Goal: Check status: Check status

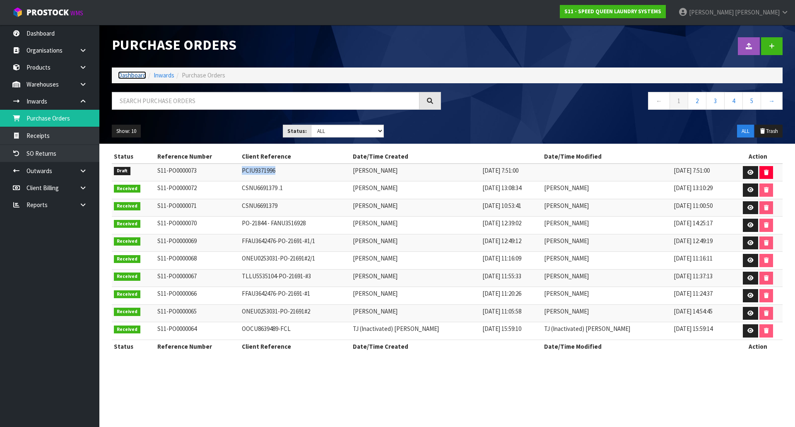
click at [126, 76] on link "Dashboard" at bounding box center [132, 75] width 28 height 8
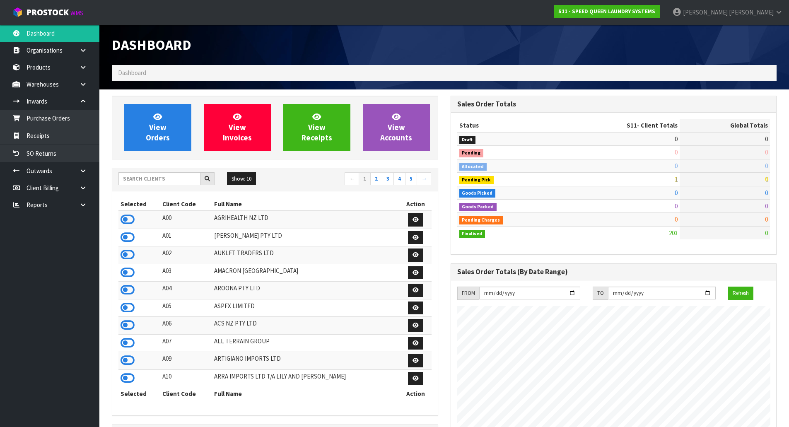
scroll to position [574, 338]
click at [186, 168] on div "Show: 10 5 10 25 50 ← 1 2 3 4 5 → Selected Client Code Full Name Action A00 AGR…" at bounding box center [275, 292] width 326 height 248
click at [183, 179] on input "text" at bounding box center [159, 178] width 82 height 13
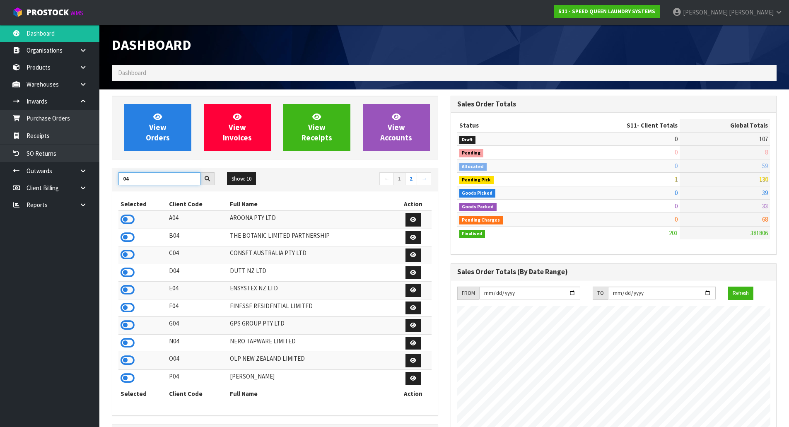
click at [121, 179] on input "04" at bounding box center [159, 178] width 82 height 13
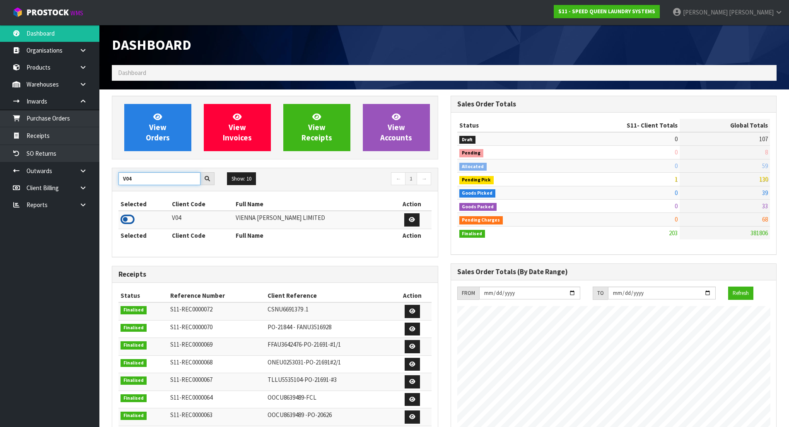
type input "V04"
click at [127, 219] on icon at bounding box center [127, 219] width 14 height 12
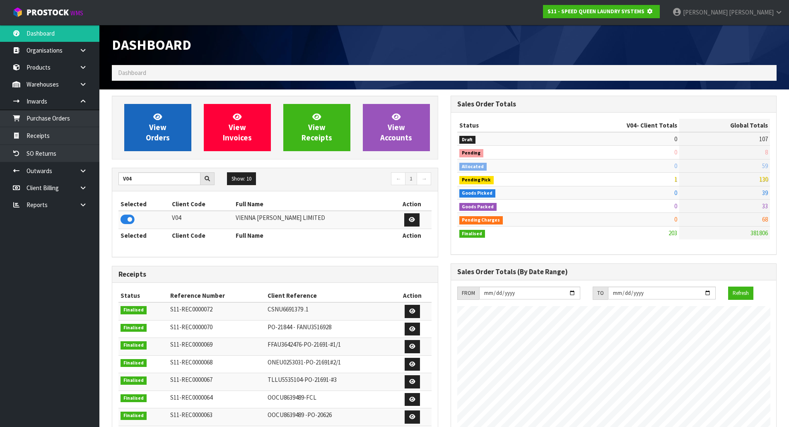
scroll to position [516, 338]
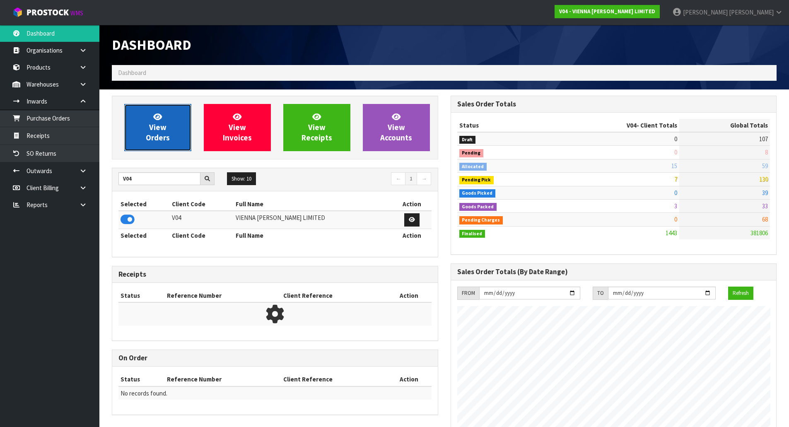
click at [156, 133] on span "View Orders" at bounding box center [158, 127] width 24 height 31
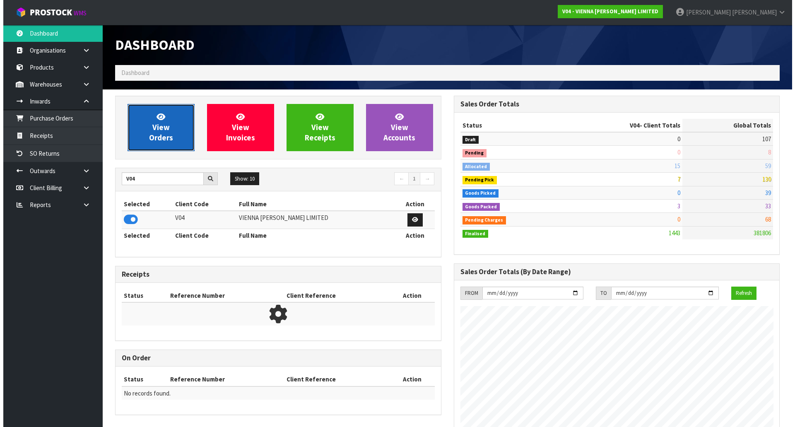
scroll to position [627, 338]
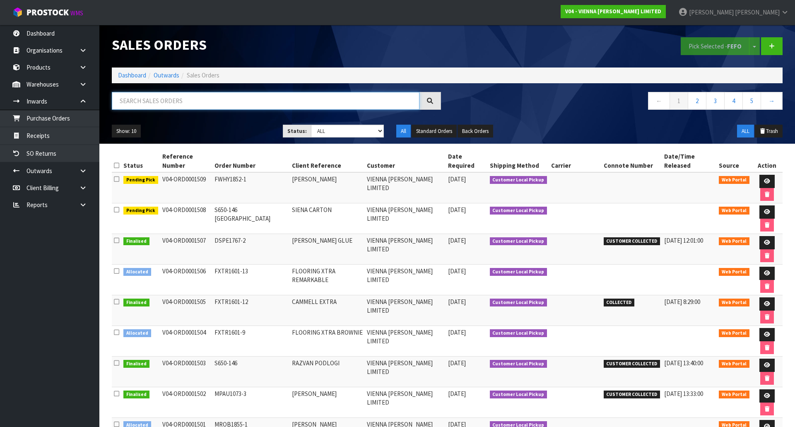
click at [250, 99] on input "text" at bounding box center [266, 101] width 308 height 18
paste input "AE-LP-N-2400"
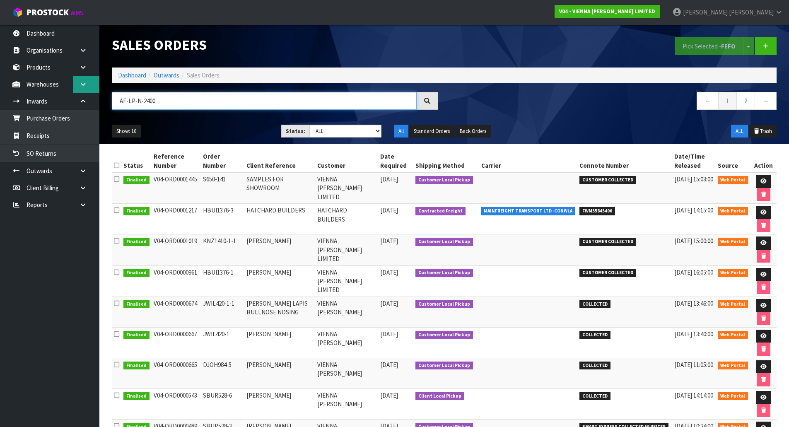
type input "AE-LP-N-2400"
click at [77, 83] on link at bounding box center [86, 84] width 26 height 17
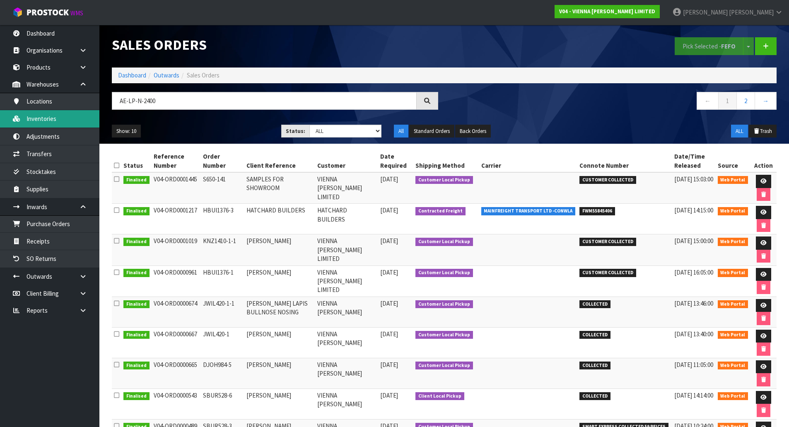
click at [61, 112] on link "Inventories" at bounding box center [49, 118] width 99 height 17
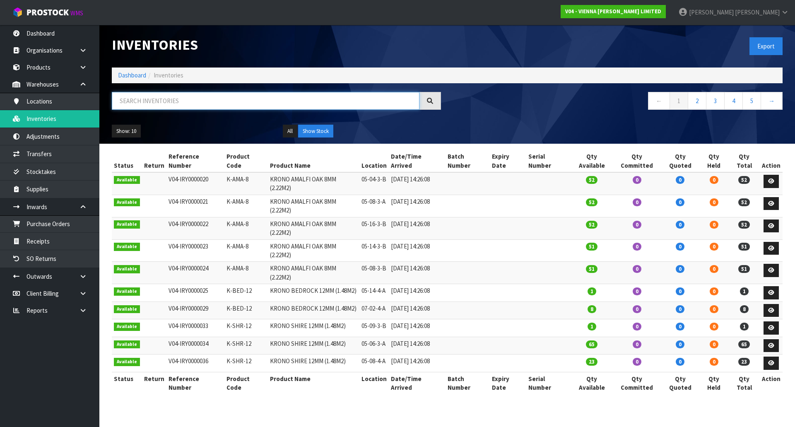
click at [154, 102] on input "text" at bounding box center [266, 101] width 308 height 18
paste input "AE-LP-N-2400"
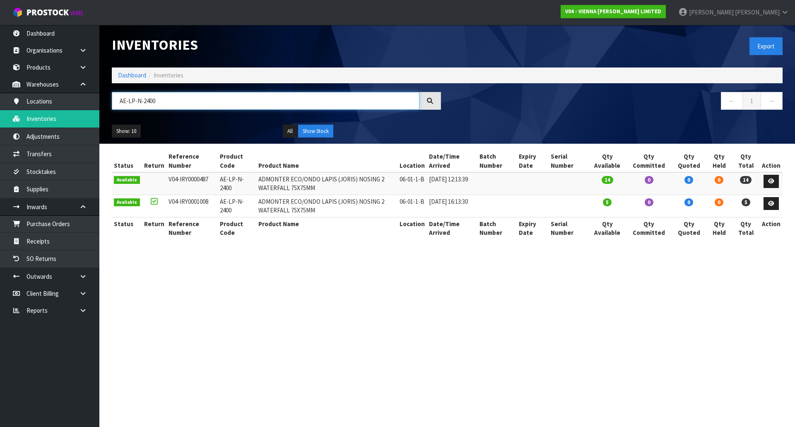
type input "AE-LP-N-2400"
